Goal: Transaction & Acquisition: Subscribe to service/newsletter

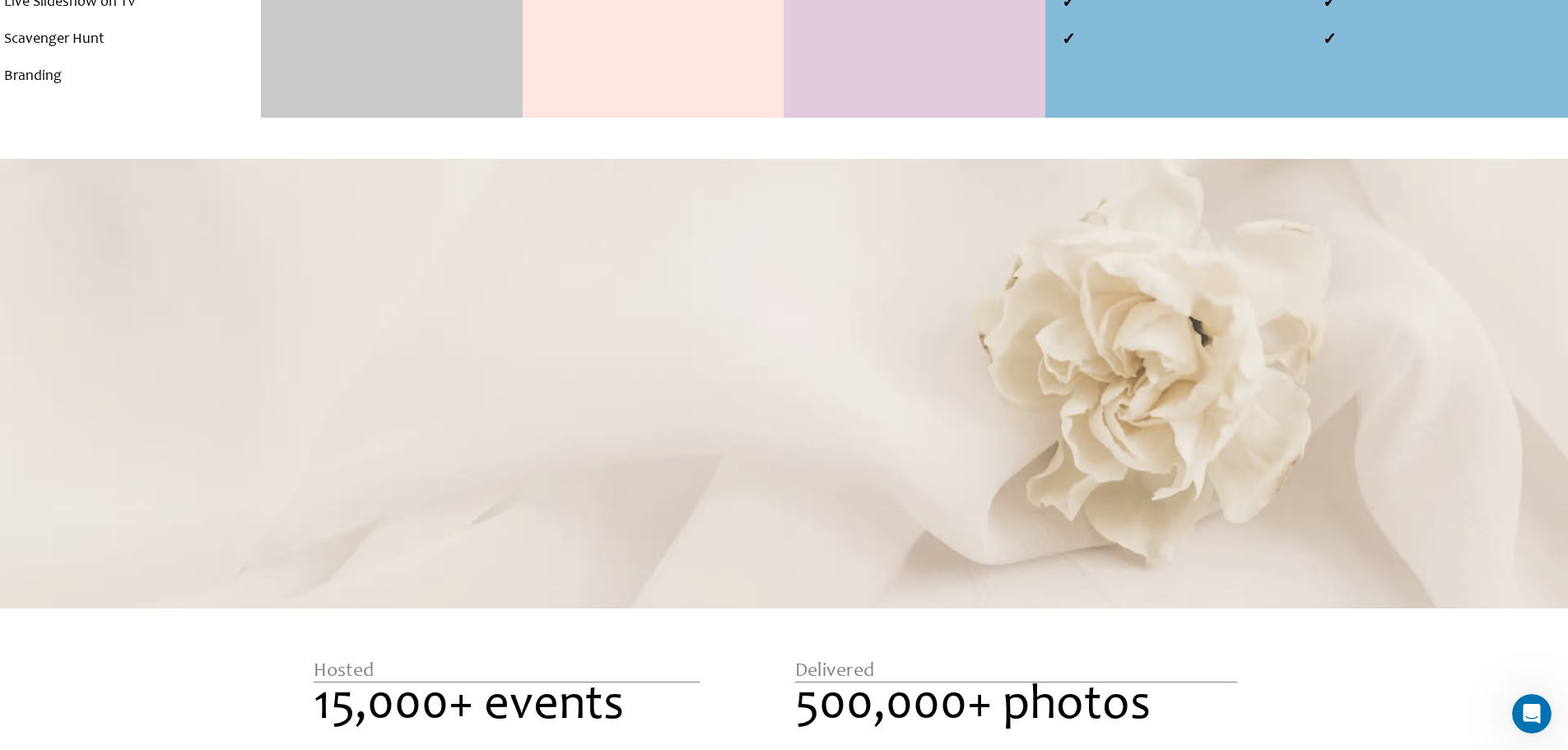
scroll to position [1542, 0]
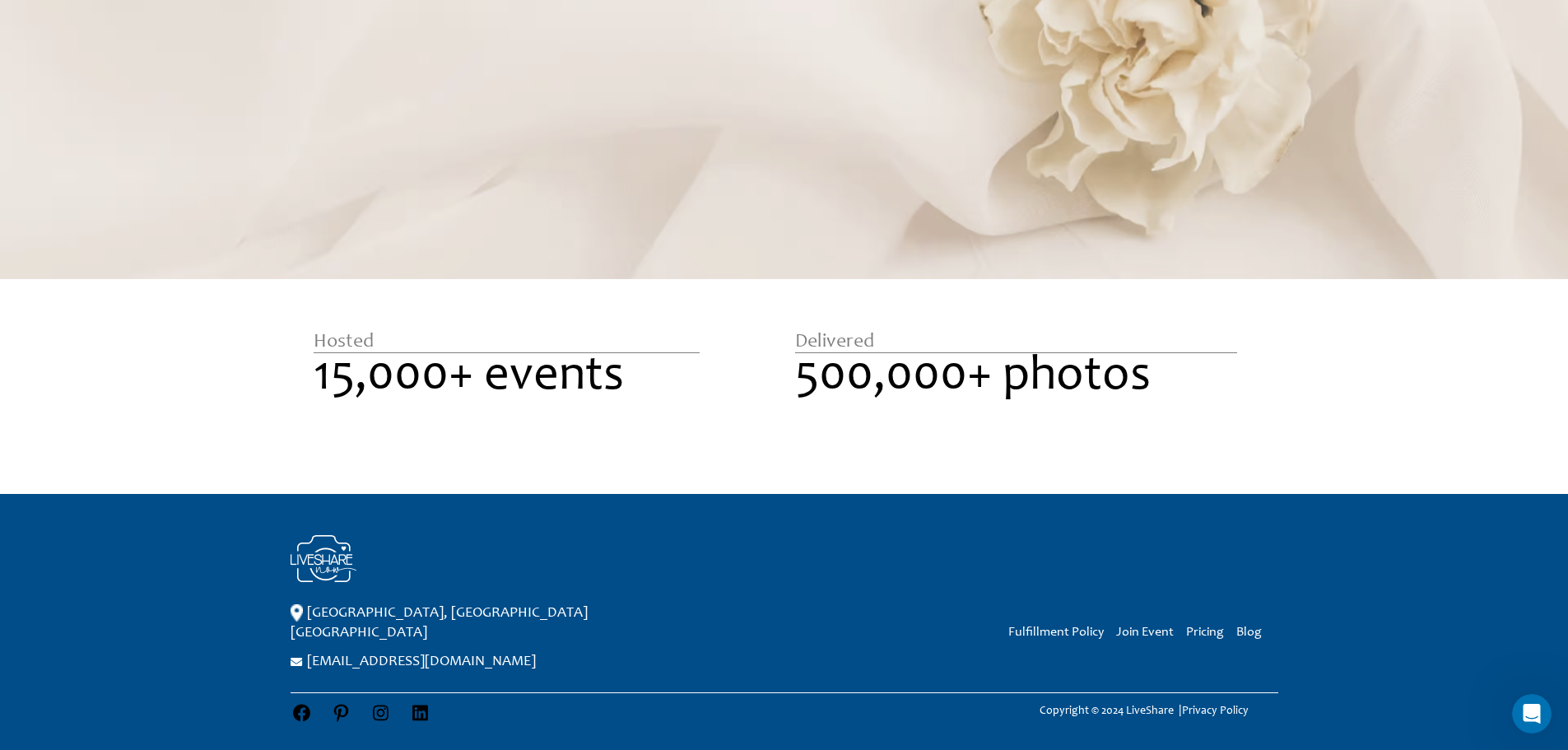
drag, startPoint x: 563, startPoint y: 540, endPoint x: 279, endPoint y: 462, distance: 294.5
click at [285, 463] on section "Hosted 15,000+ events Delivered 500,000+ photos" at bounding box center [779, 407] width 1164 height 157
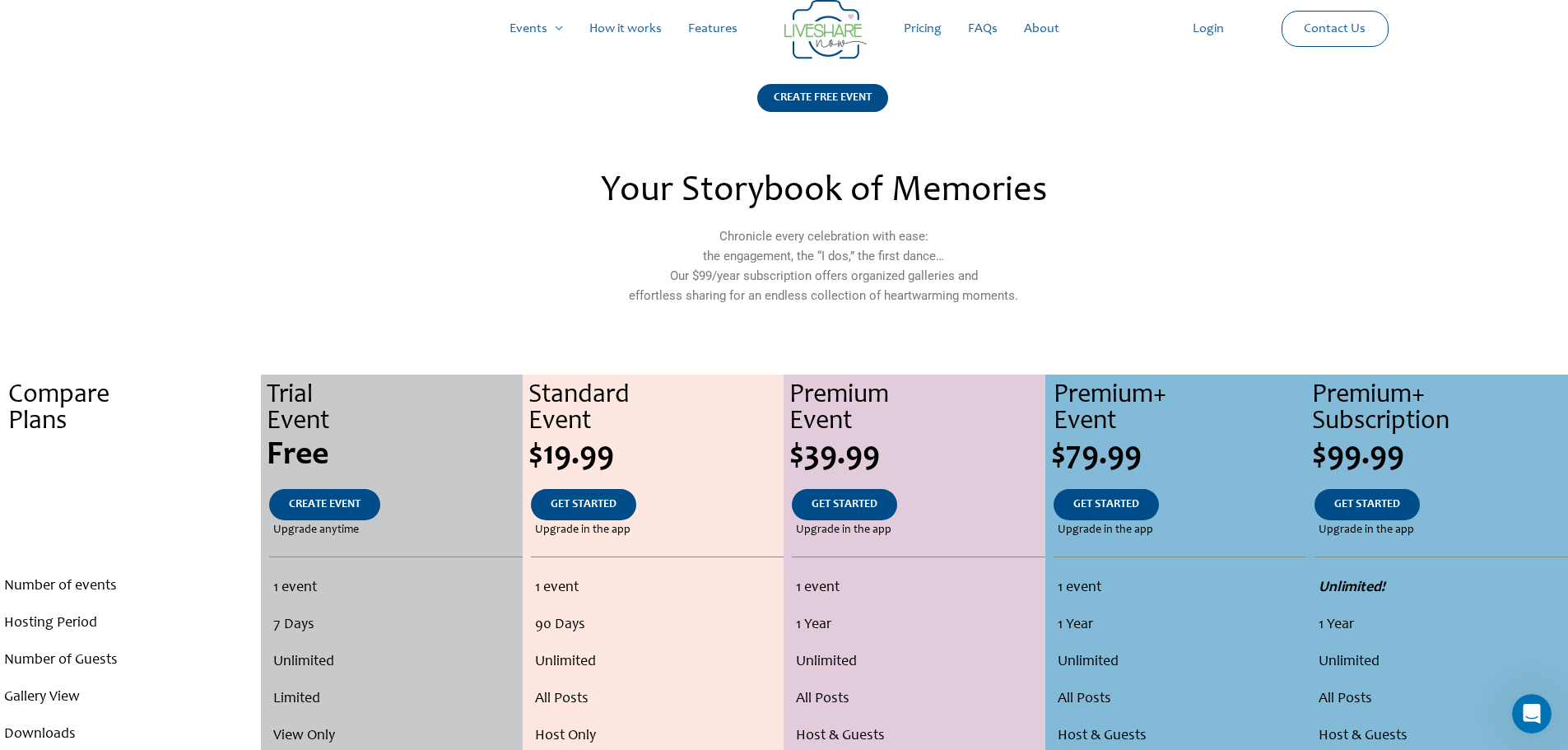
scroll to position [0, 0]
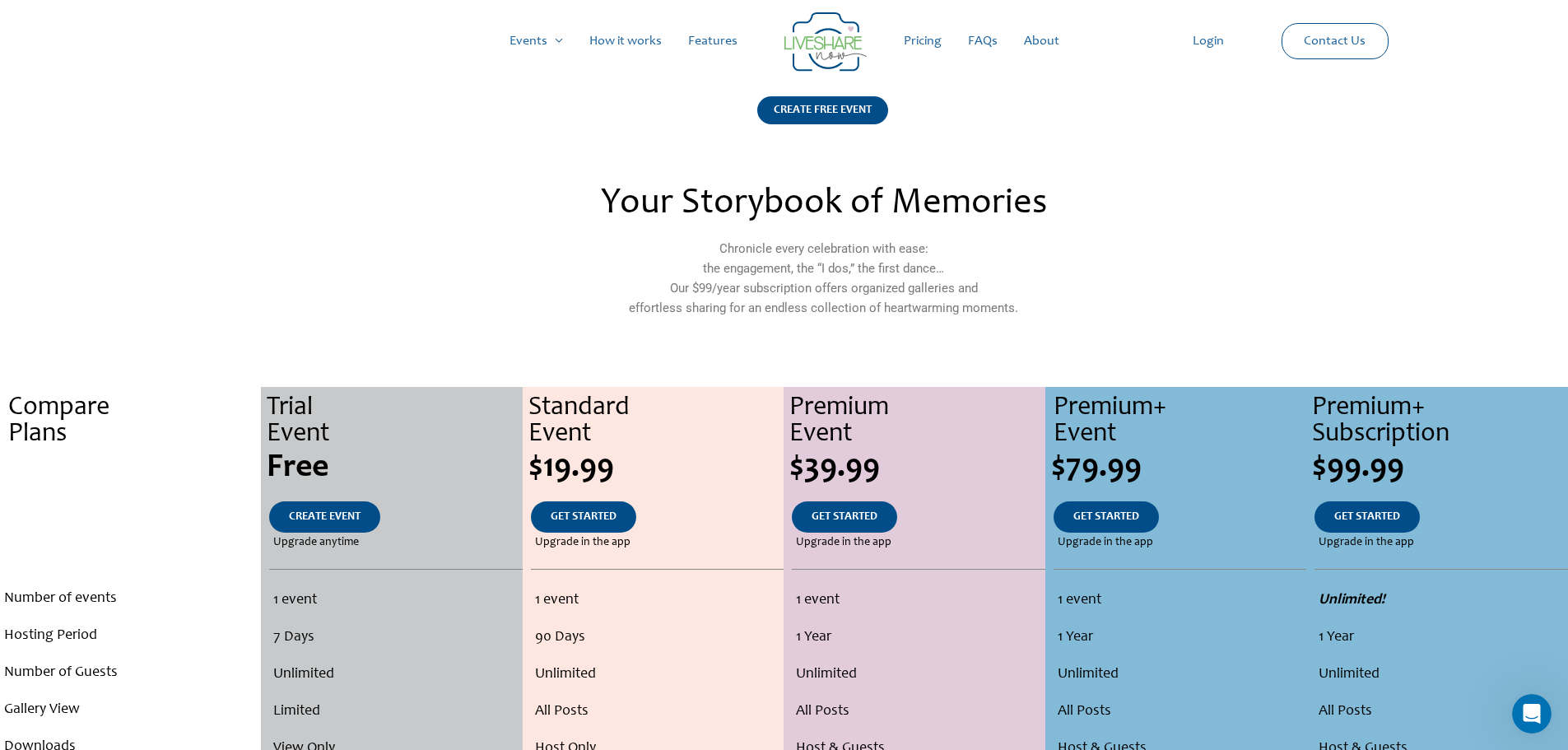
click at [626, 43] on link "How it works" at bounding box center [625, 41] width 99 height 53
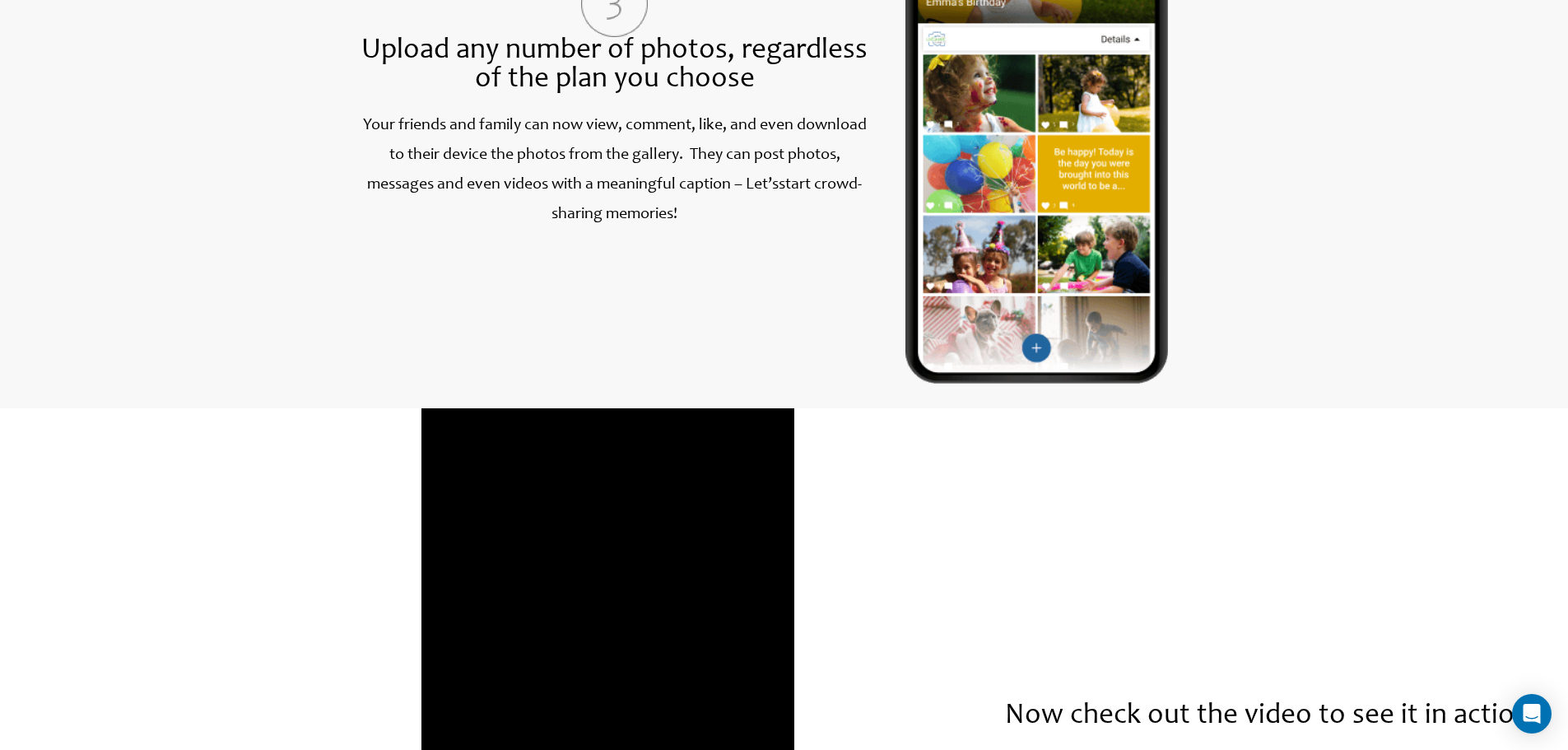
scroll to position [1728, 0]
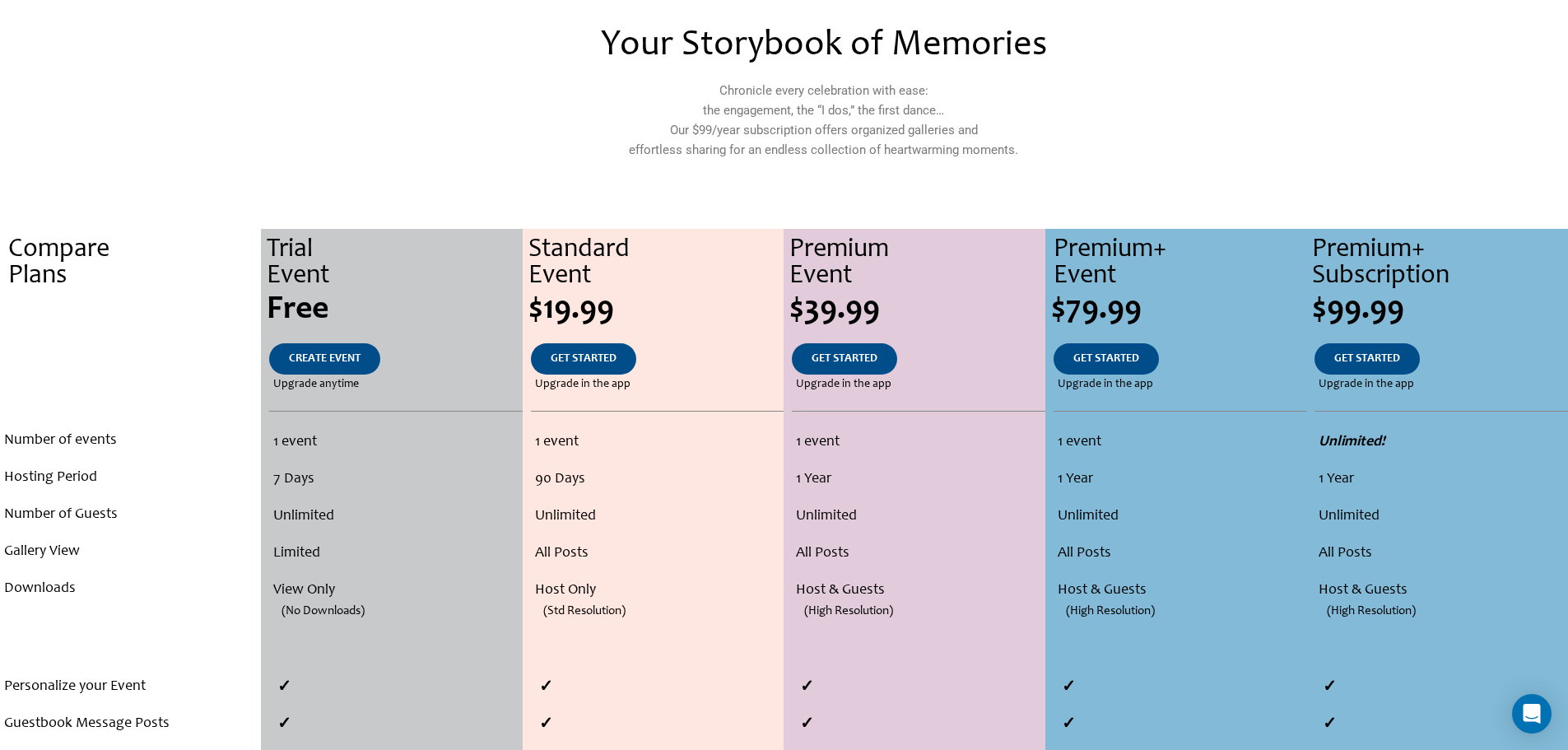
scroll to position [164, 0]
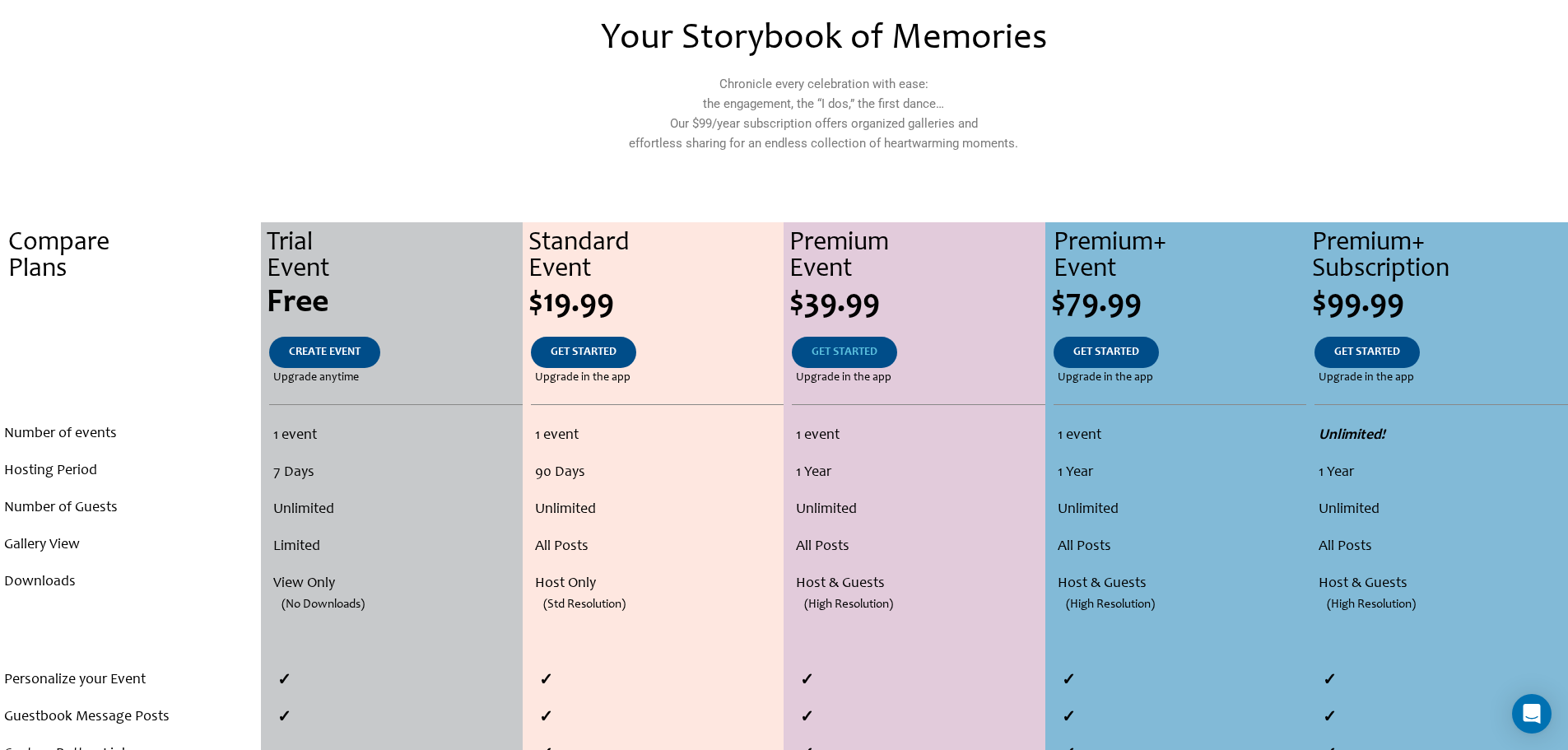
click at [853, 351] on span "GET STARTED" at bounding box center [844, 352] width 66 height 12
